Goal: Task Accomplishment & Management: Use online tool/utility

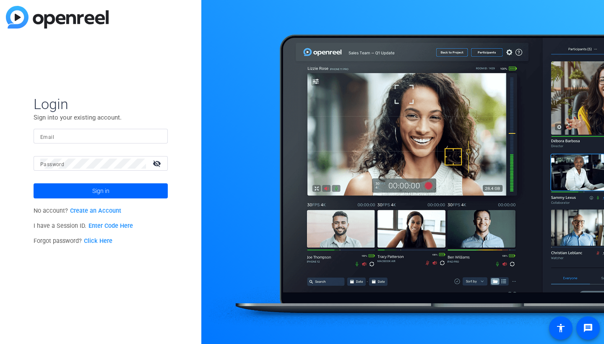
click at [126, 136] on input "Email" at bounding box center [100, 136] width 121 height 10
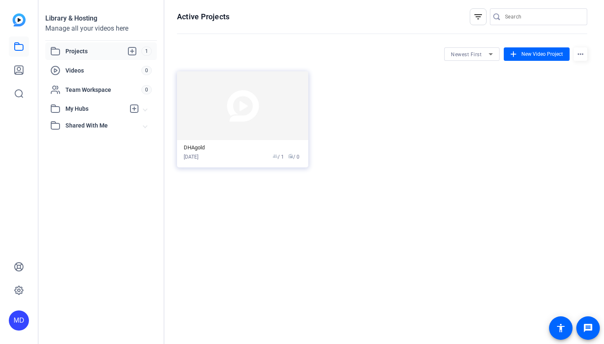
click at [249, 50] on openreel-hosting-projects-toolbar "Newest First add New Video Project more_horiz" at bounding box center [382, 53] width 410 height 13
click at [114, 74] on span "Videos" at bounding box center [103, 70] width 76 height 8
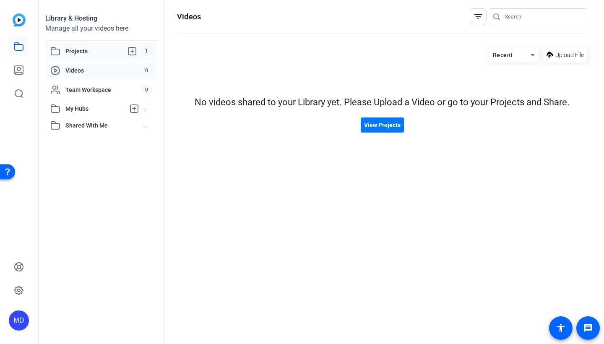
click at [120, 49] on span "Projects" at bounding box center [103, 51] width 76 height 10
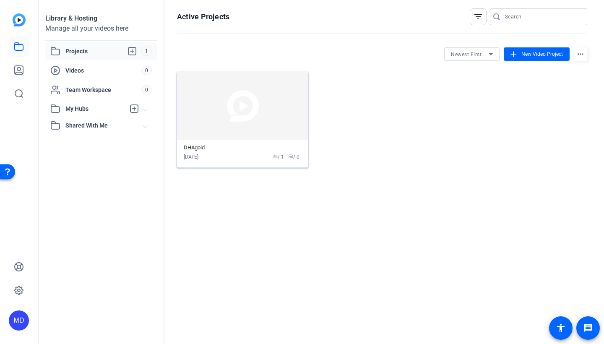
click at [250, 127] on img at bounding box center [242, 105] width 131 height 69
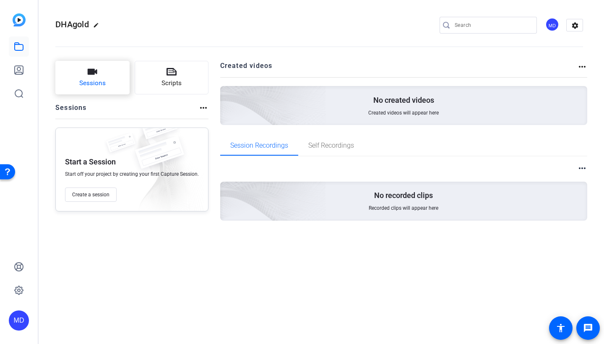
click at [70, 66] on button "Sessions" at bounding box center [92, 78] width 74 height 34
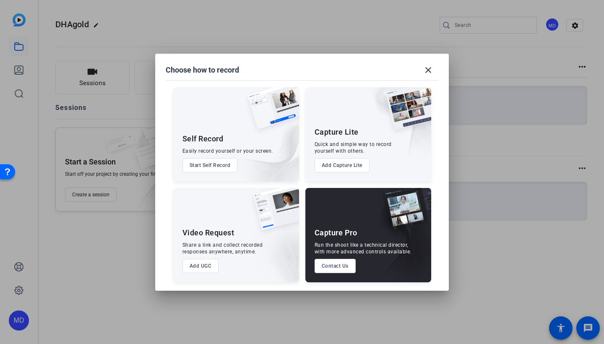
click at [217, 170] on button "Start Self Record" at bounding box center [209, 165] width 55 height 14
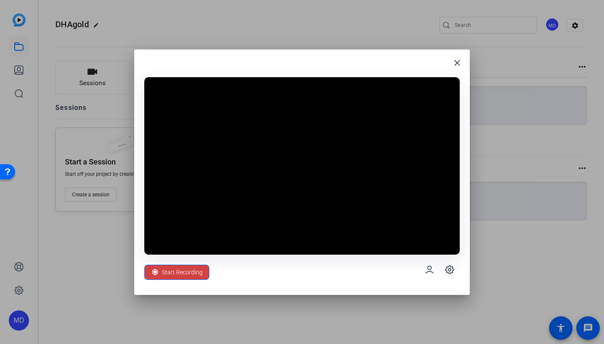
drag, startPoint x: 262, startPoint y: 61, endPoint x: 297, endPoint y: 56, distance: 35.5
click at [297, 56] on div "close Start Recording" at bounding box center [302, 171] width 336 height 245
drag, startPoint x: 366, startPoint y: 51, endPoint x: 387, endPoint y: 50, distance: 20.6
click at [387, 50] on div "close Start Recording" at bounding box center [302, 171] width 336 height 245
click at [447, 271] on icon at bounding box center [450, 270] width 10 height 10
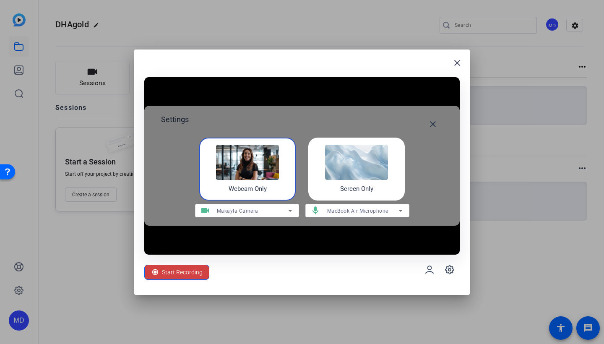
click at [367, 165] on img at bounding box center [356, 162] width 63 height 35
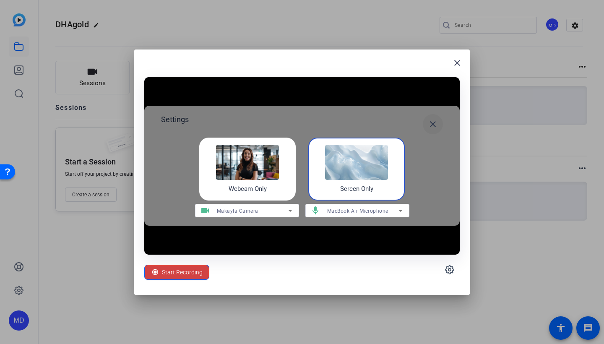
click at [436, 126] on mat-icon "close" at bounding box center [433, 124] width 10 height 10
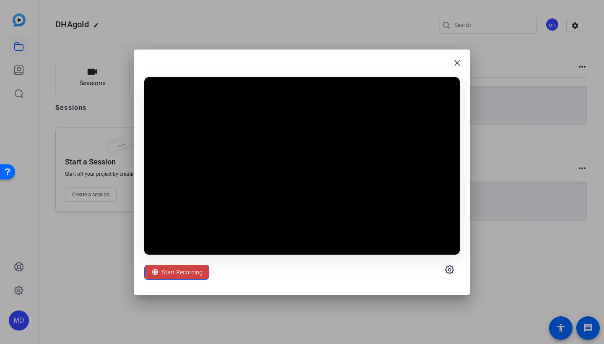
click at [382, 118] on video at bounding box center [301, 165] width 315 height 177
click at [460, 65] on mat-icon "close" at bounding box center [457, 63] width 10 height 10
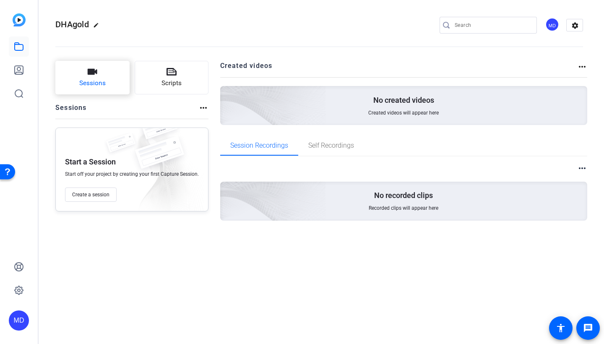
click at [107, 80] on button "Sessions" at bounding box center [92, 78] width 74 height 34
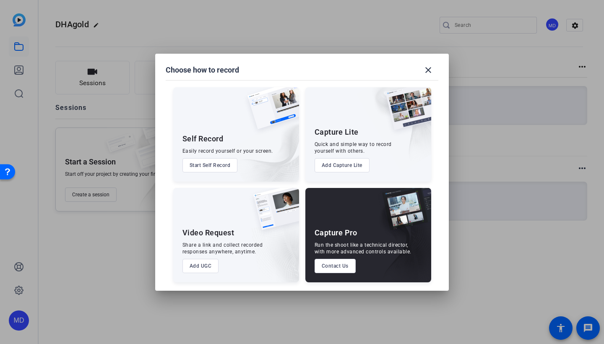
click at [208, 164] on button "Start Self Record" at bounding box center [209, 165] width 55 height 14
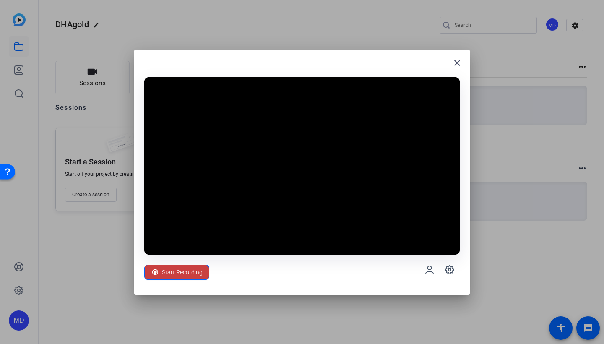
click at [169, 274] on span "Start Recording" at bounding box center [182, 272] width 41 height 16
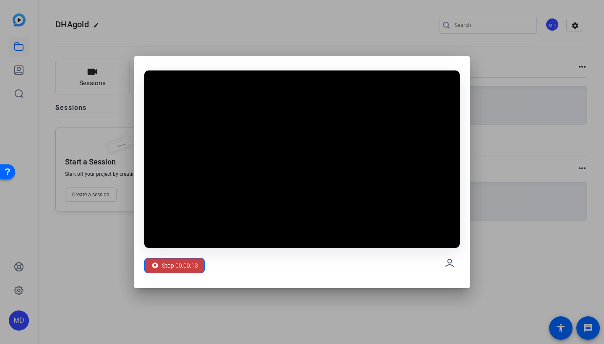
click at [185, 264] on span "Stop 00:00:13" at bounding box center [180, 266] width 36 height 16
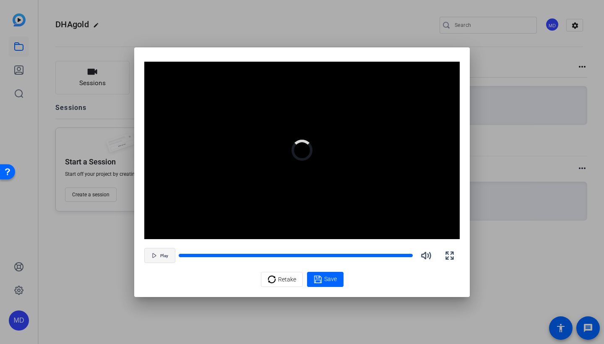
click at [152, 256] on icon "button" at bounding box center [154, 255] width 5 height 5
click at [163, 256] on span "Pause" at bounding box center [164, 255] width 11 height 5
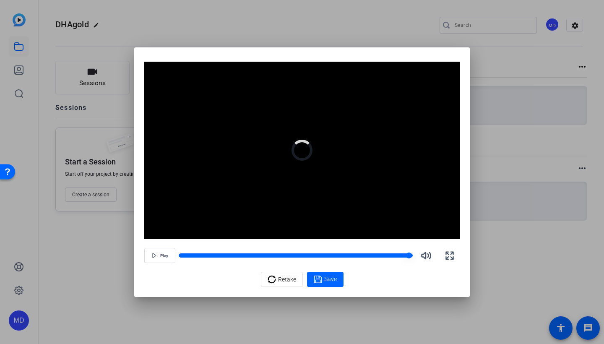
click at [213, 252] on div at bounding box center [296, 255] width 234 height 6
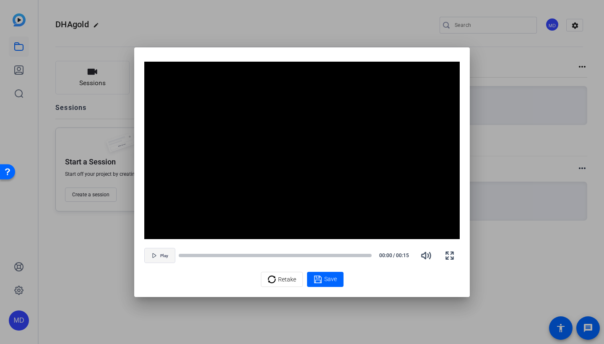
click at [157, 258] on span "button" at bounding box center [160, 255] width 30 height 20
